Goal: Task Accomplishment & Management: Manage account settings

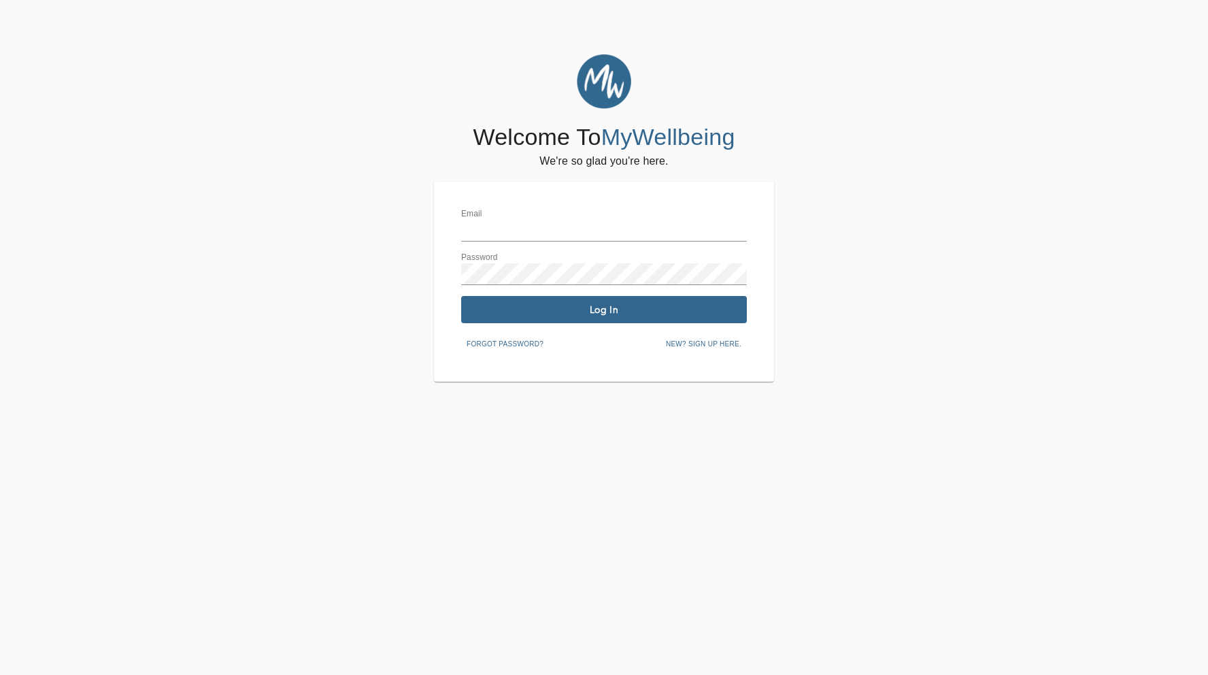
type input "[PERSON_NAME][EMAIL_ADDRESS][DOMAIN_NAME]"
click at [611, 313] on span "Log In" at bounding box center [603, 309] width 275 height 13
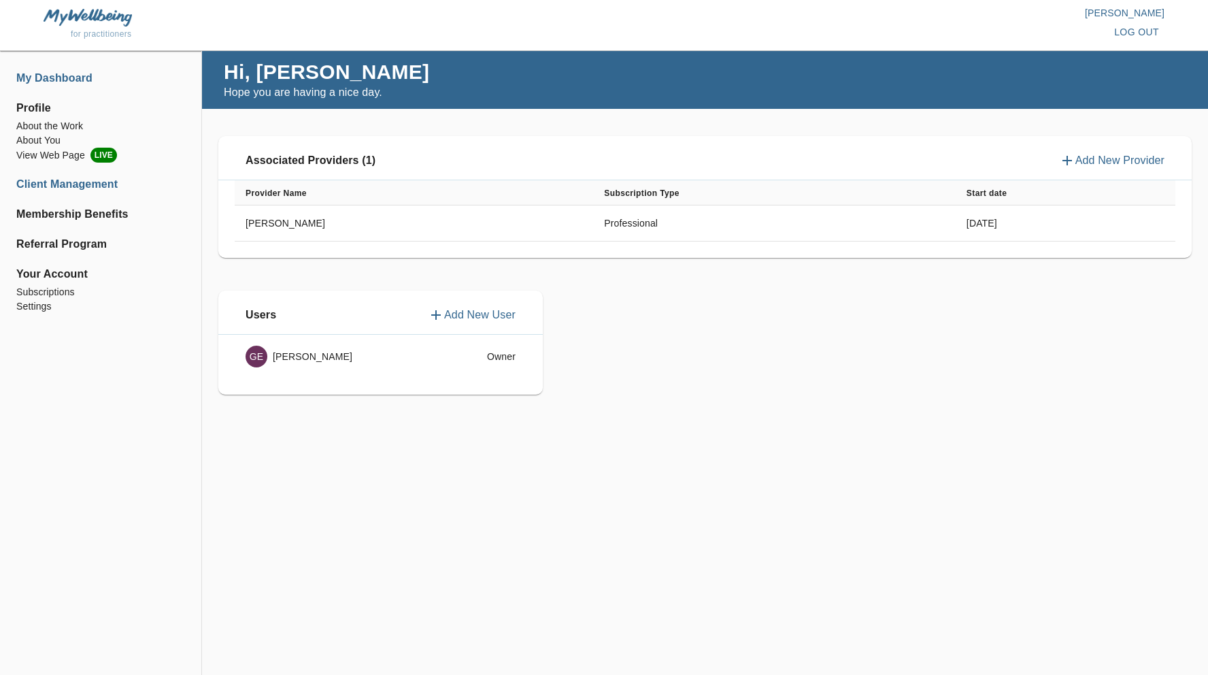
click at [73, 182] on li "Client Management" at bounding box center [100, 184] width 169 height 16
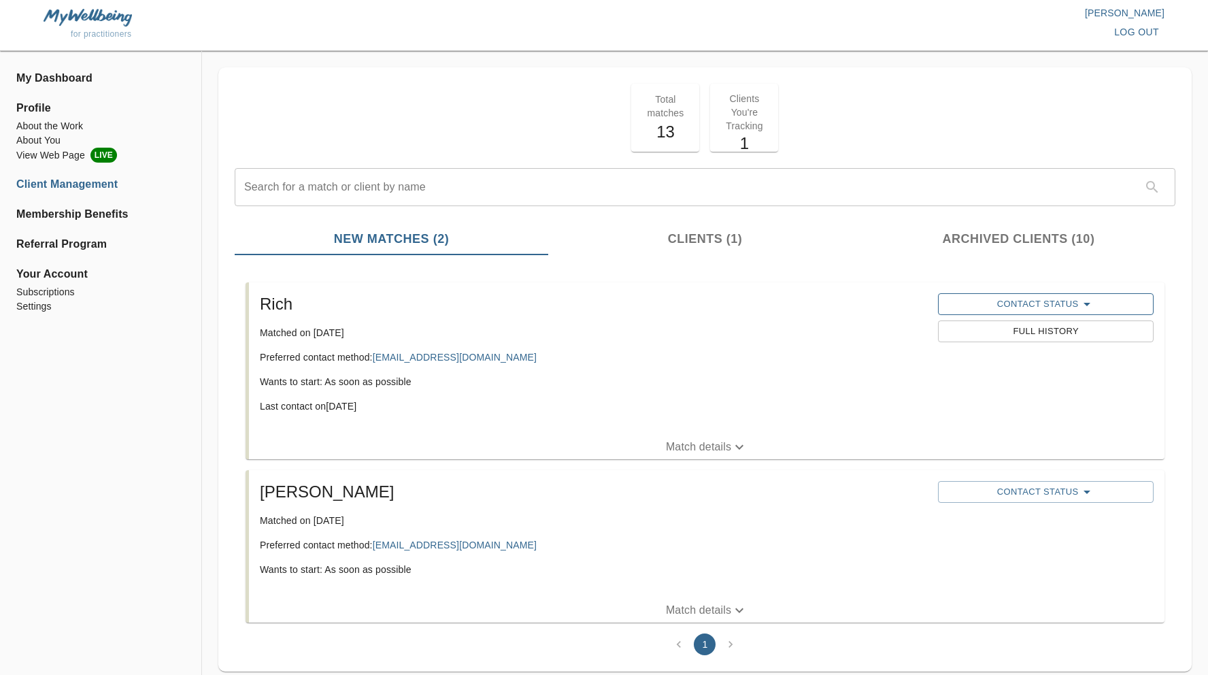
click at [1055, 302] on span "Contact Status" at bounding box center [1044, 304] width 201 height 16
click at [585, 402] on div at bounding box center [604, 337] width 1208 height 675
click at [275, 314] on h5 "Rich" at bounding box center [593, 304] width 667 height 22
click at [1062, 335] on span "Full History" at bounding box center [1044, 332] width 201 height 16
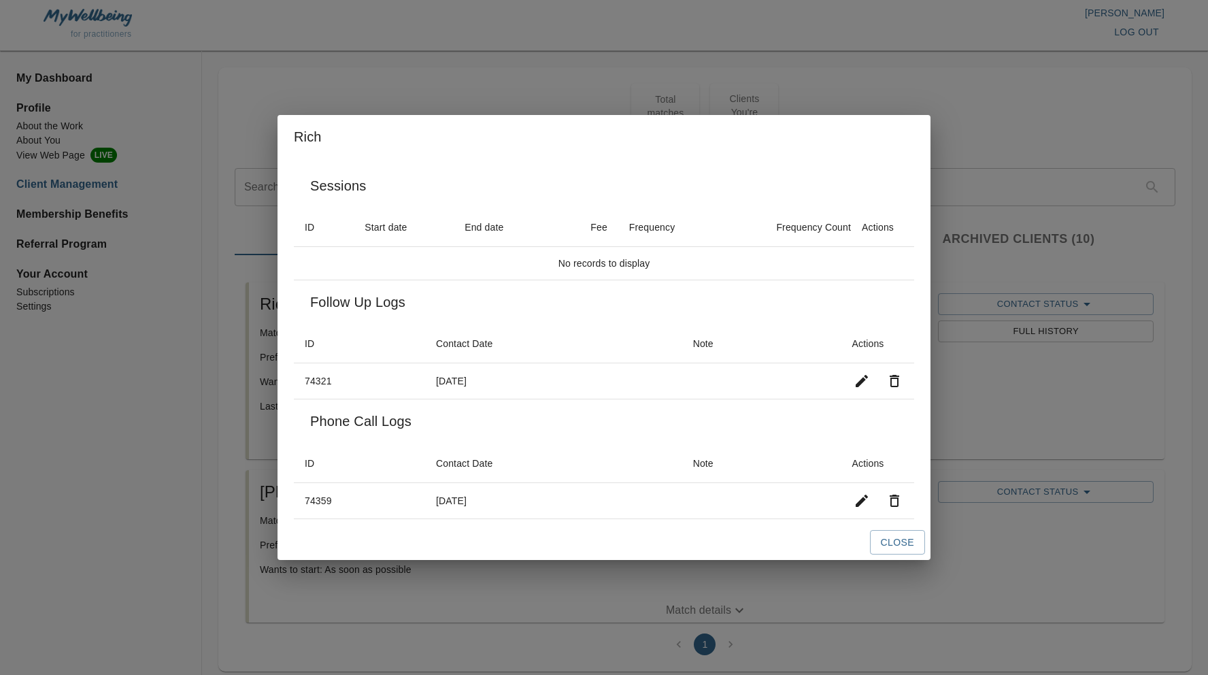
click at [584, 324] on th "Contact Date" at bounding box center [553, 343] width 257 height 39
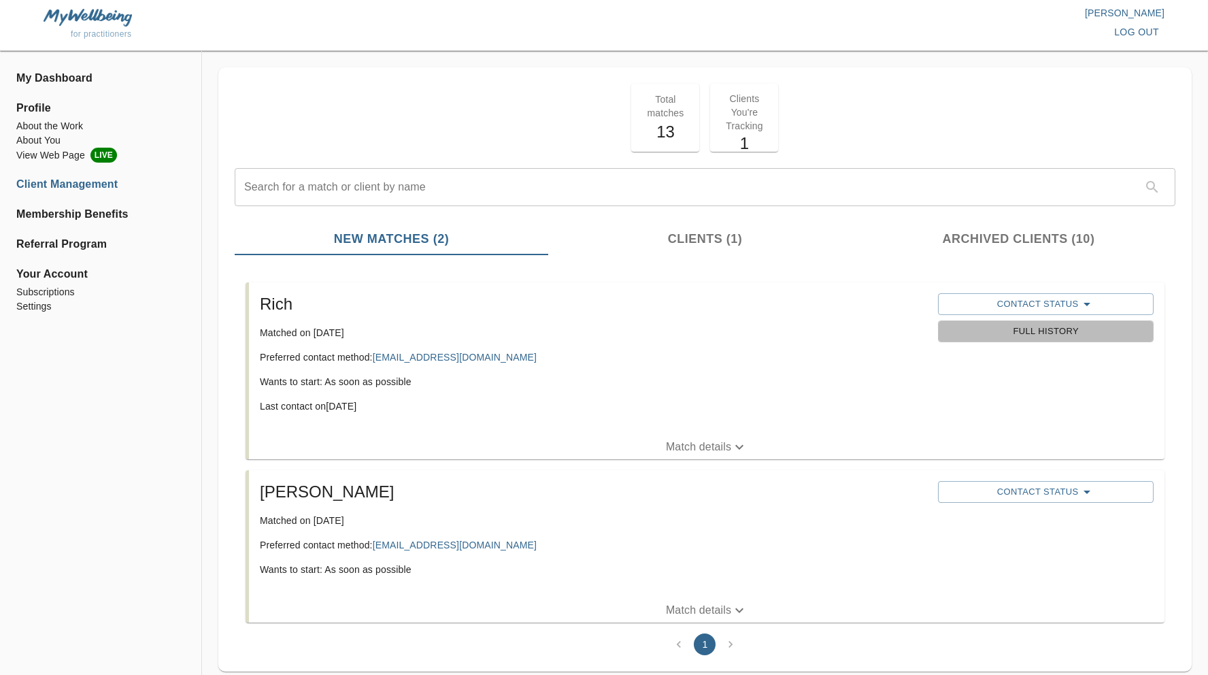
click at [1058, 331] on span "Full History" at bounding box center [1044, 332] width 201 height 16
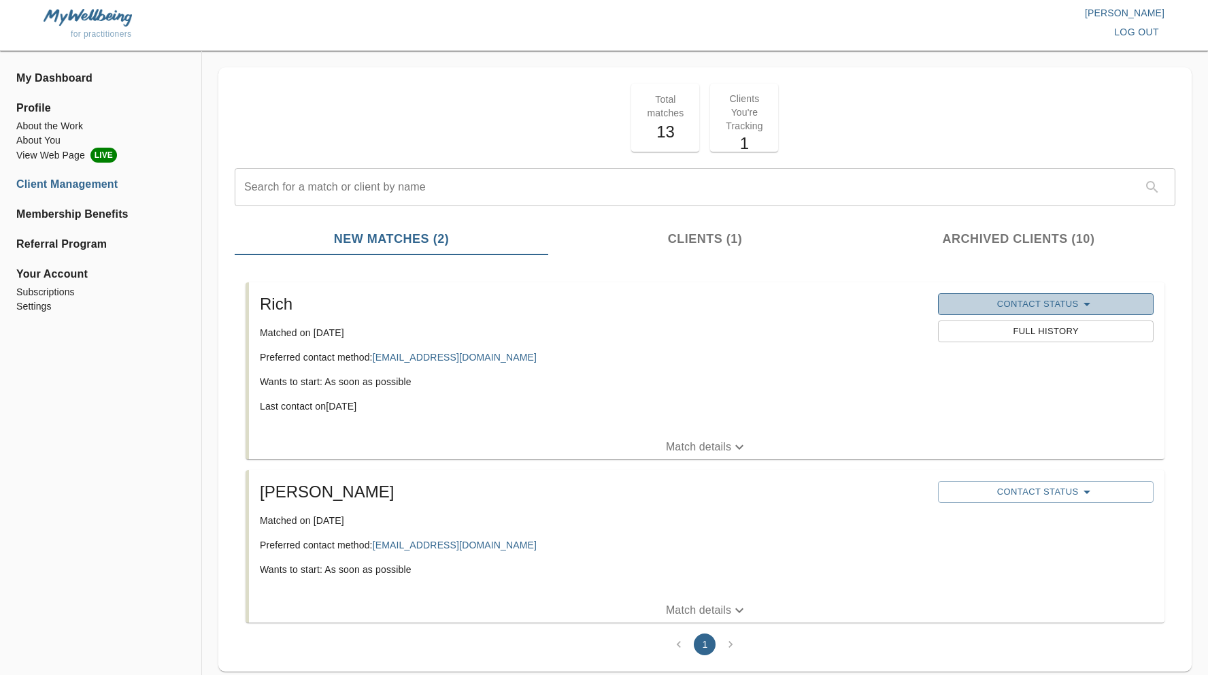
click at [1050, 302] on span "Contact Status" at bounding box center [1044, 304] width 201 height 16
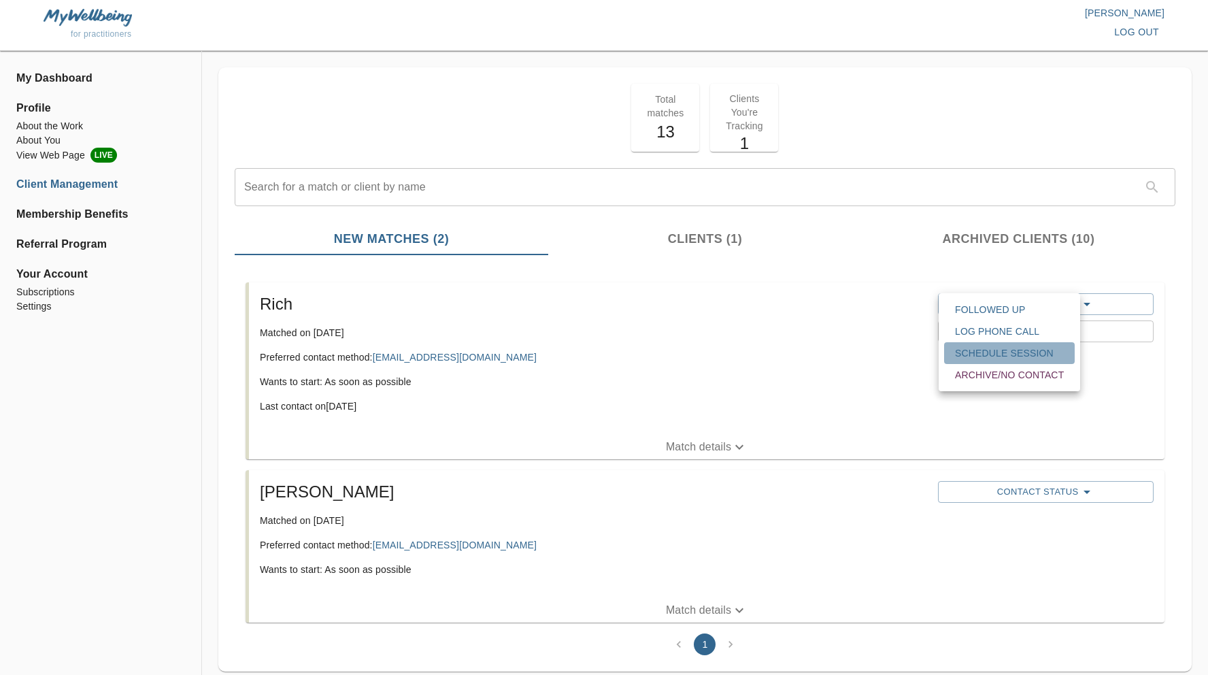
click at [1027, 352] on span "Schedule session" at bounding box center [1009, 353] width 109 height 14
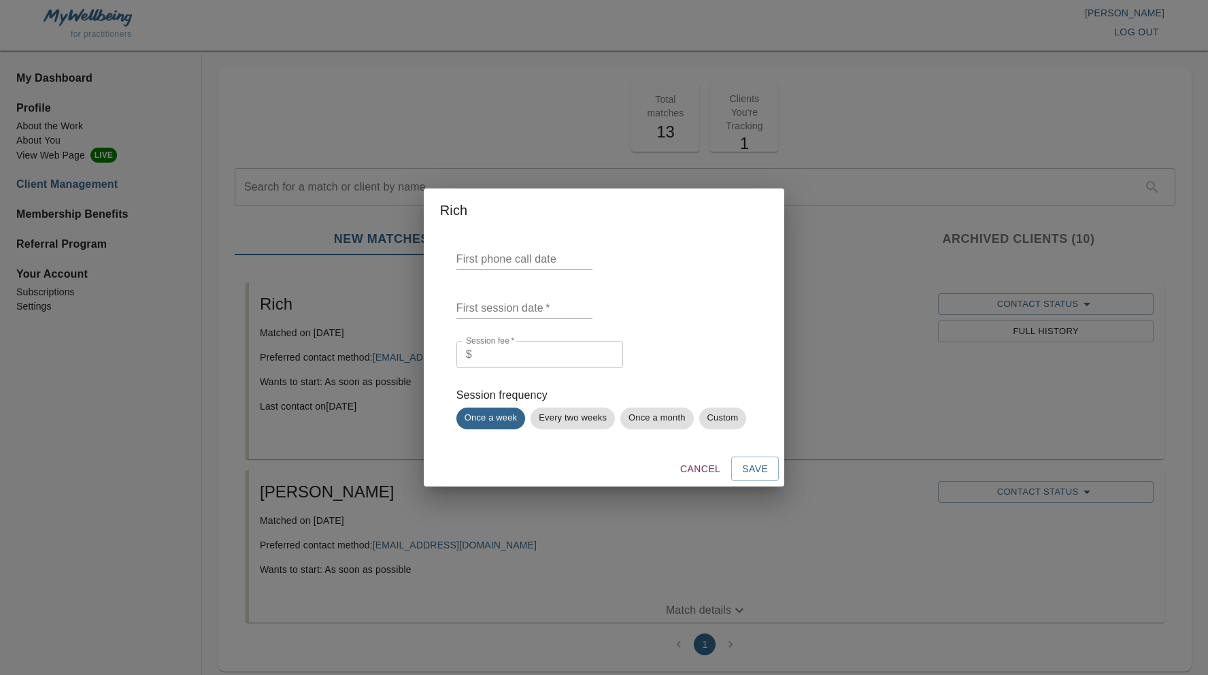
click at [515, 261] on input "text" at bounding box center [524, 259] width 136 height 22
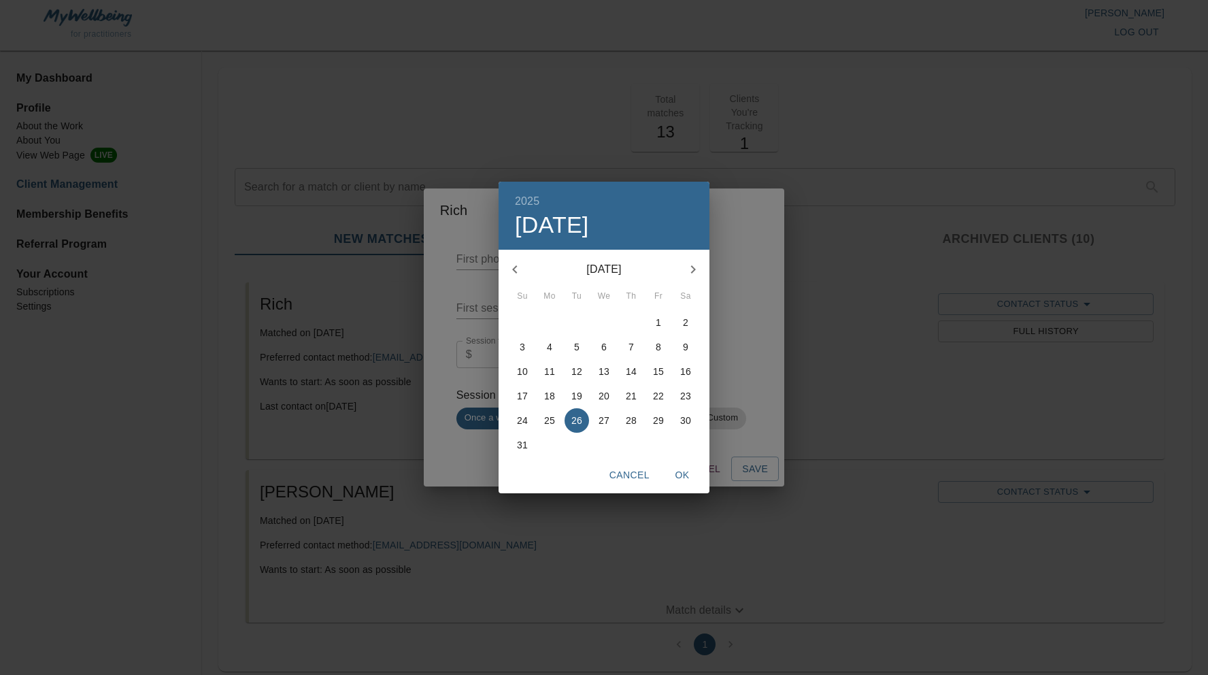
click at [576, 423] on p "26" at bounding box center [576, 420] width 11 height 14
type input "[DATE]"
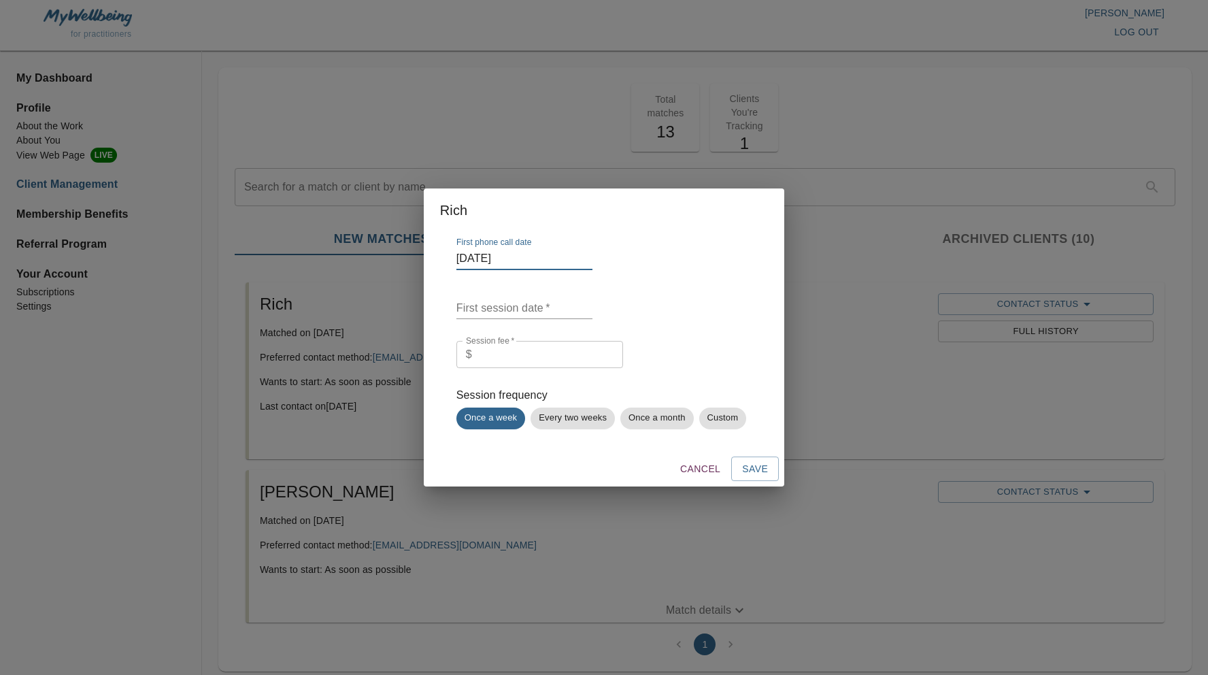
click at [511, 354] on input "number" at bounding box center [550, 354] width 146 height 27
type input "250"
click at [666, 343] on div "Session fee   * $ 250 Session fee *" at bounding box center [603, 352] width 295 height 35
click at [753, 473] on span "Save" at bounding box center [755, 468] width 26 height 17
click at [528, 306] on input "text" at bounding box center [524, 308] width 136 height 22
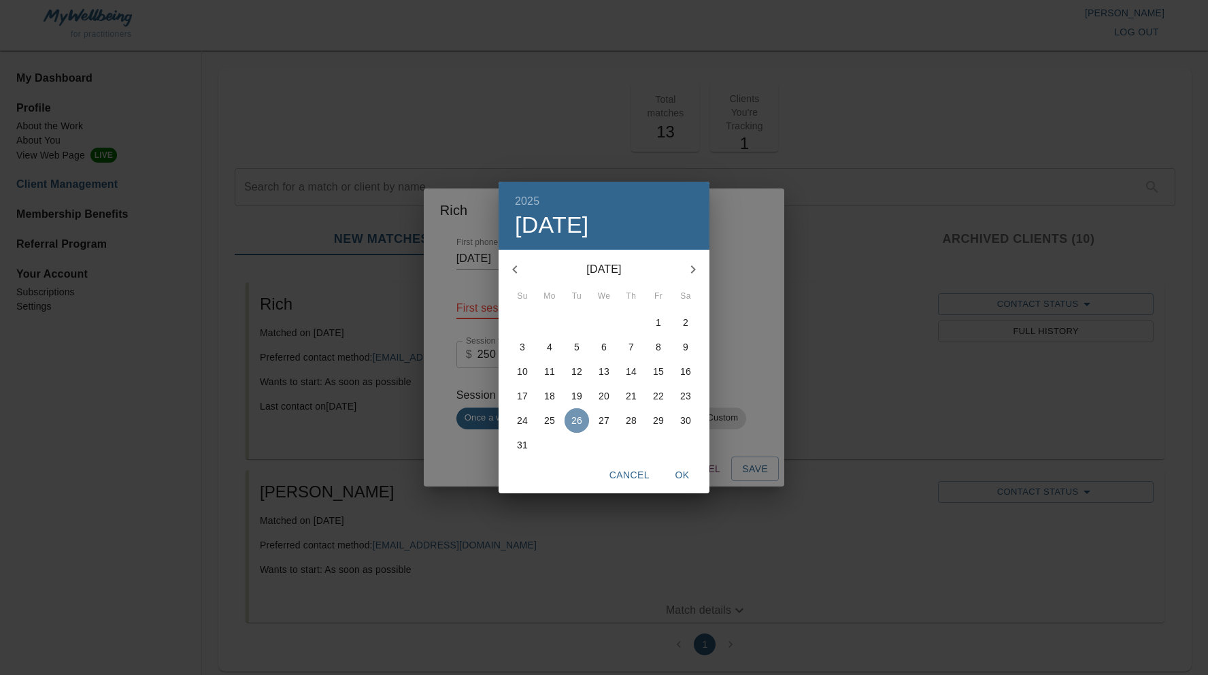
click at [583, 420] on span "26" at bounding box center [576, 420] width 24 height 14
type input "[DATE]"
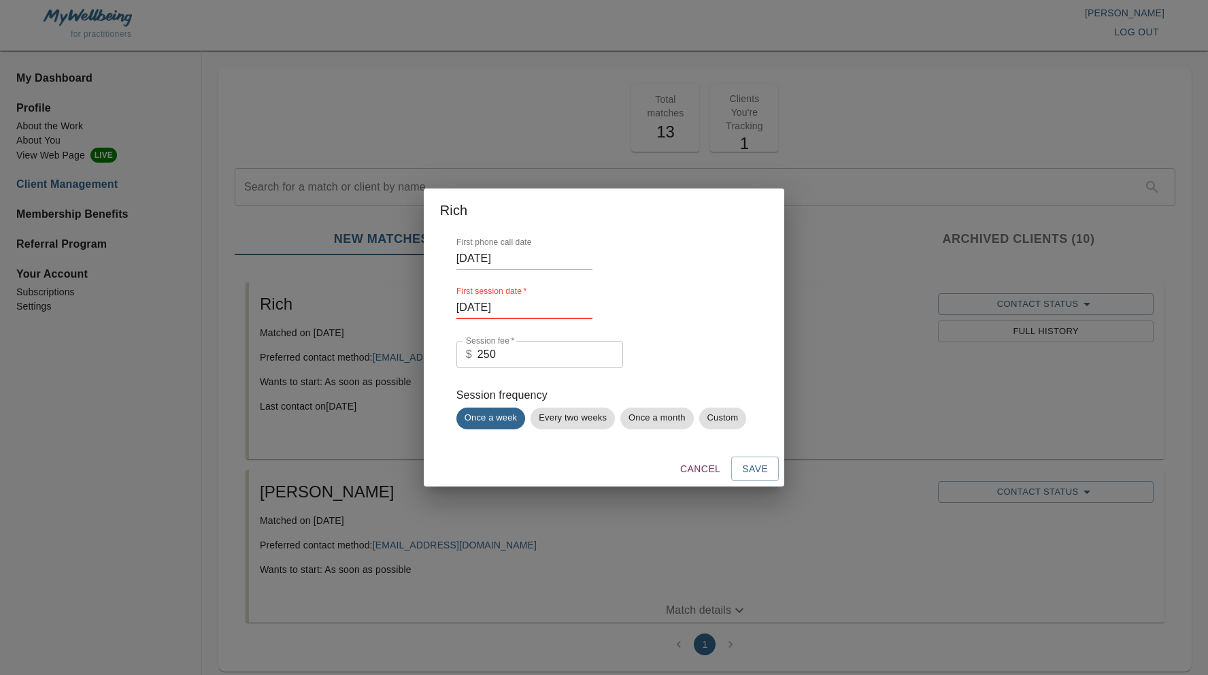
click at [512, 259] on input "[DATE]" at bounding box center [524, 259] width 136 height 22
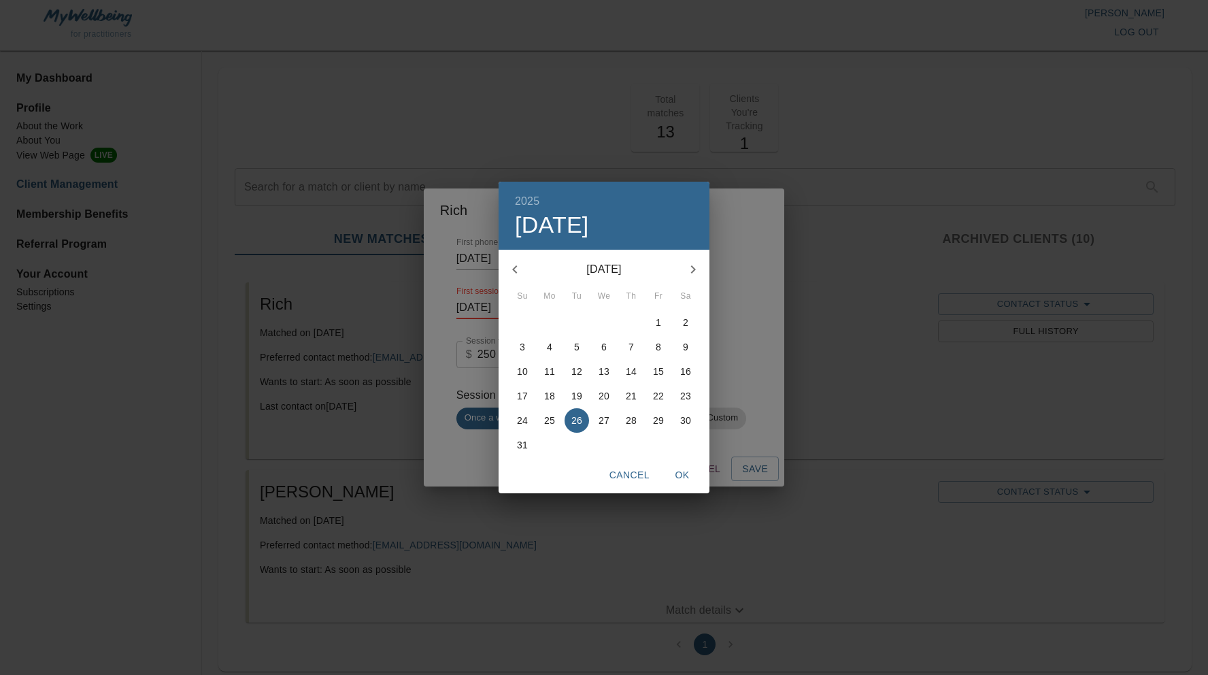
click at [551, 399] on p "18" at bounding box center [549, 396] width 11 height 14
type input "[DATE]"
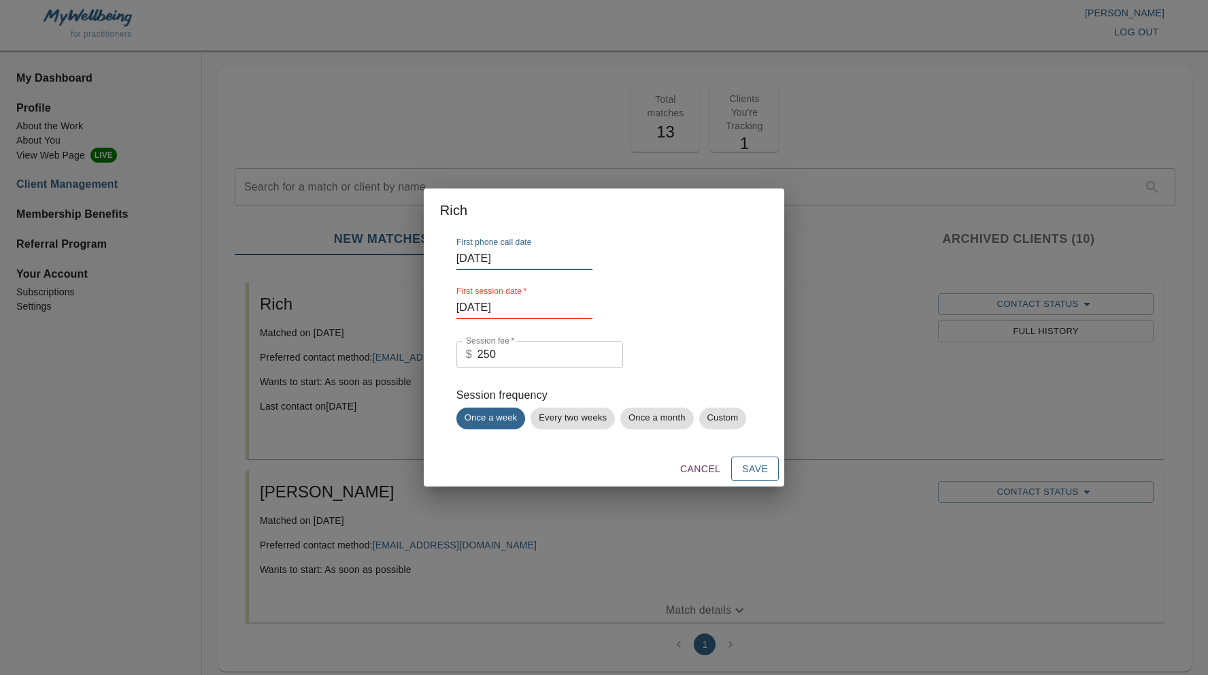
click at [752, 480] on button "Save" at bounding box center [755, 468] width 48 height 25
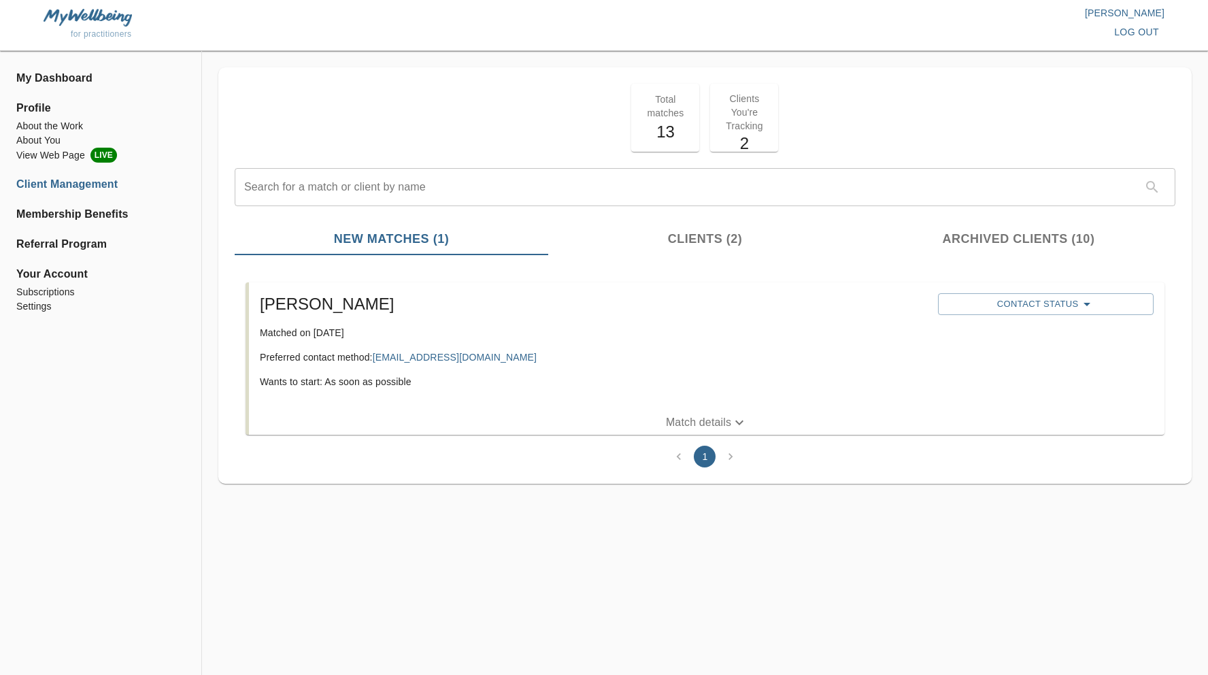
click at [691, 242] on span "Clients (2)" at bounding box center [704, 239] width 297 height 18
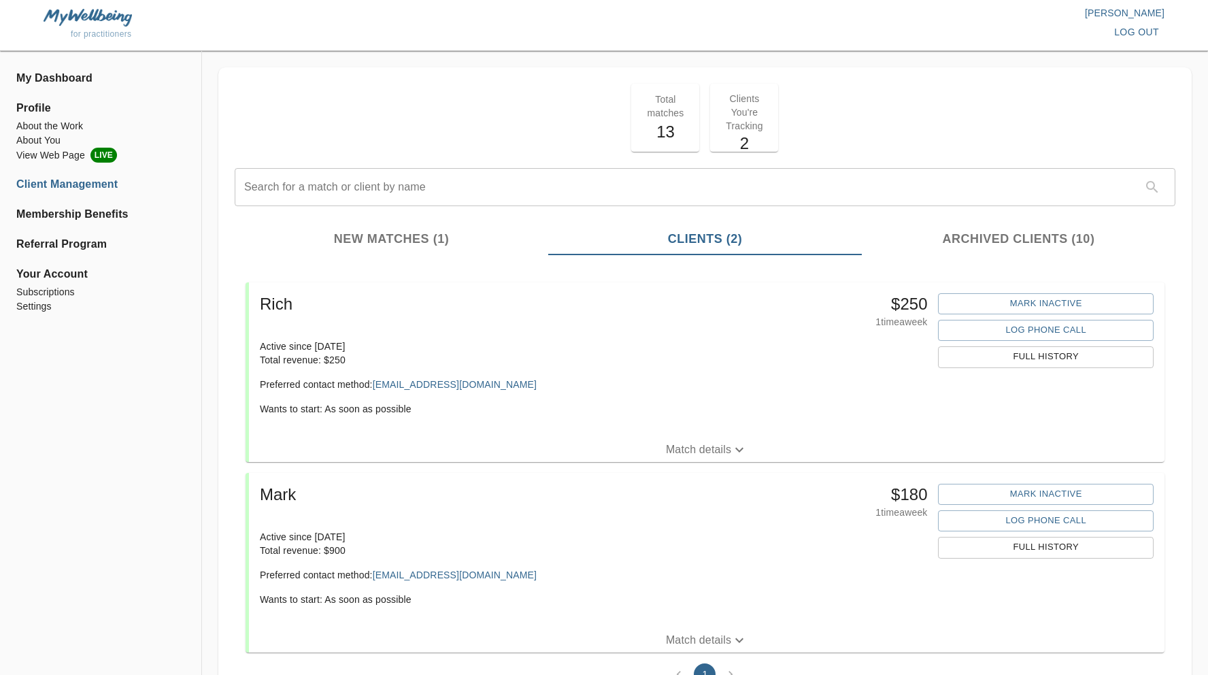
click at [375, 240] on span "New Matches (1)" at bounding box center [391, 239] width 297 height 18
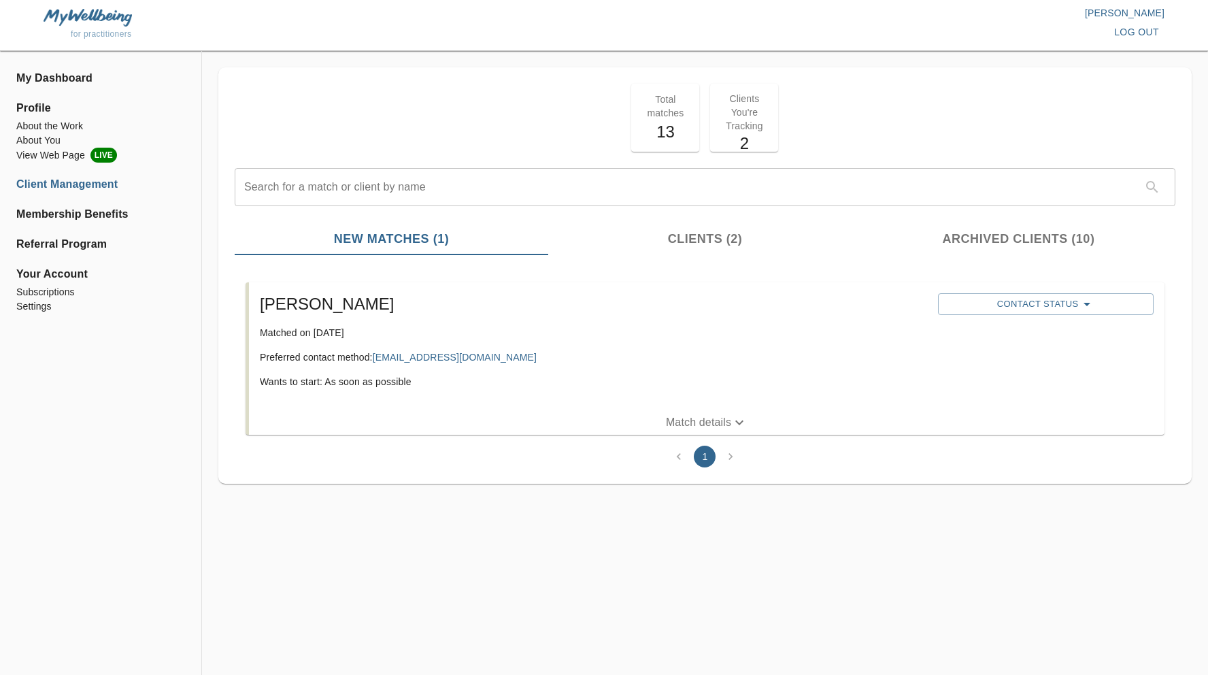
click at [330, 112] on div "Total matches 13 Clients You're Tracking 2" at bounding box center [704, 117] width 951 height 79
click at [307, 109] on div "Total matches 13 Clients You're Tracking 2" at bounding box center [704, 117] width 951 height 79
click at [291, 109] on div "Total matches 13 Clients You're Tracking 2" at bounding box center [704, 117] width 951 height 79
click at [278, 120] on div "Total matches 13 Clients You're Tracking 2" at bounding box center [704, 117] width 951 height 79
click at [282, 137] on div "Total matches 13 Clients You're Tracking 2" at bounding box center [704, 117] width 951 height 79
